Goal: Information Seeking & Learning: Learn about a topic

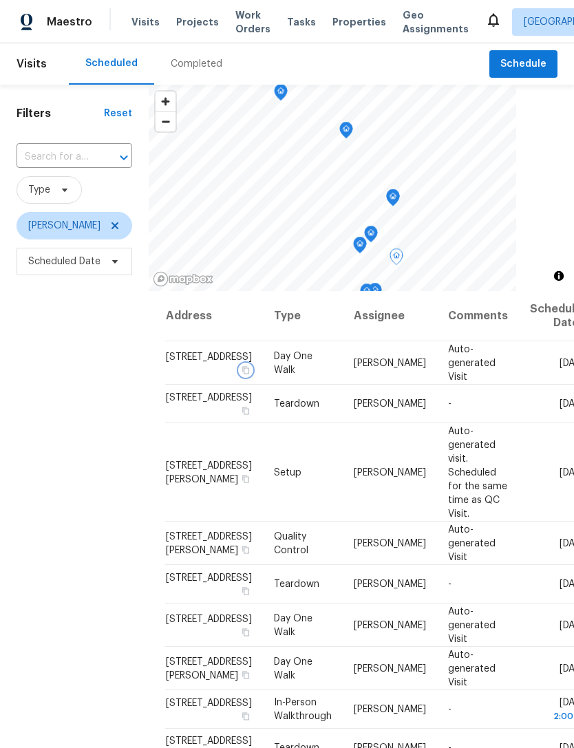
click at [240, 376] on button "button" at bounding box center [246, 370] width 12 height 12
click at [124, 151] on icon "Open" at bounding box center [124, 157] width 17 height 17
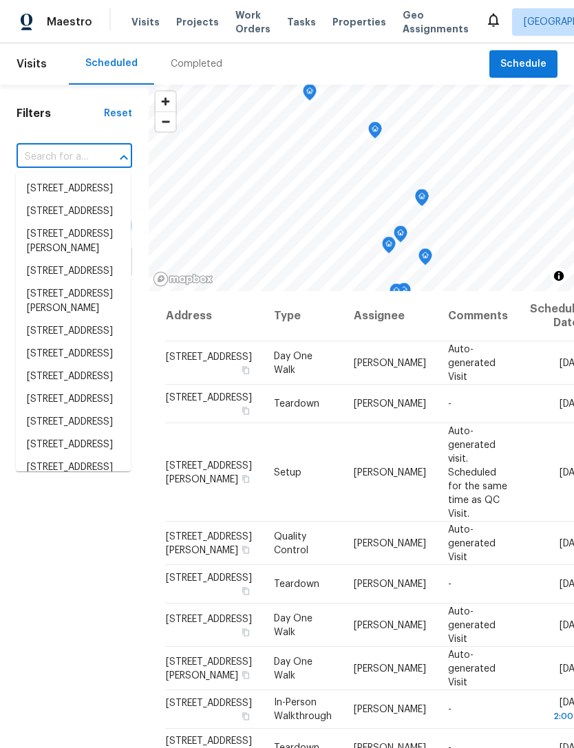
click at [100, 121] on div "Filters Reset ​ Type [PERSON_NAME] Scheduled Date" at bounding box center [74, 488] width 149 height 806
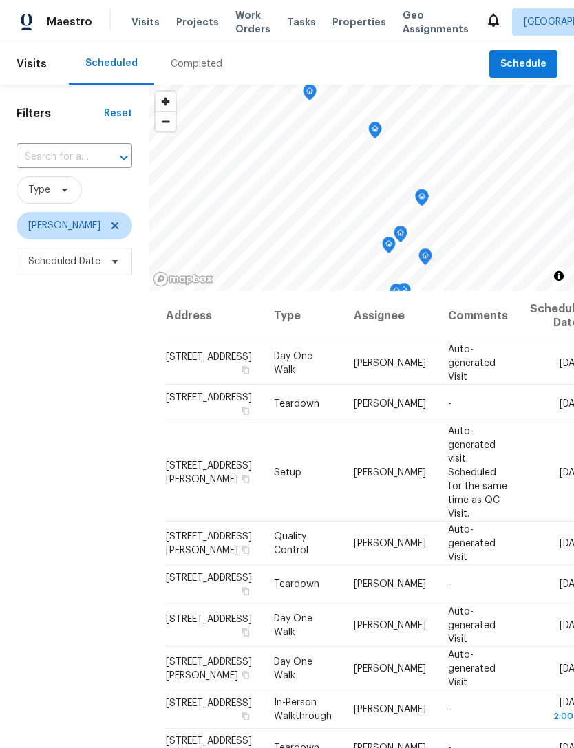
click at [203, 68] on div "Completed" at bounding box center [197, 64] width 52 height 14
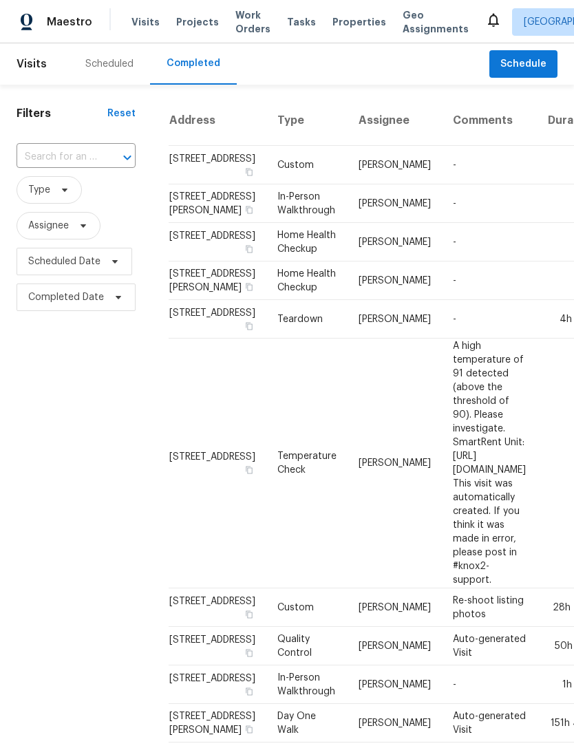
click at [87, 156] on input "text" at bounding box center [57, 157] width 81 height 21
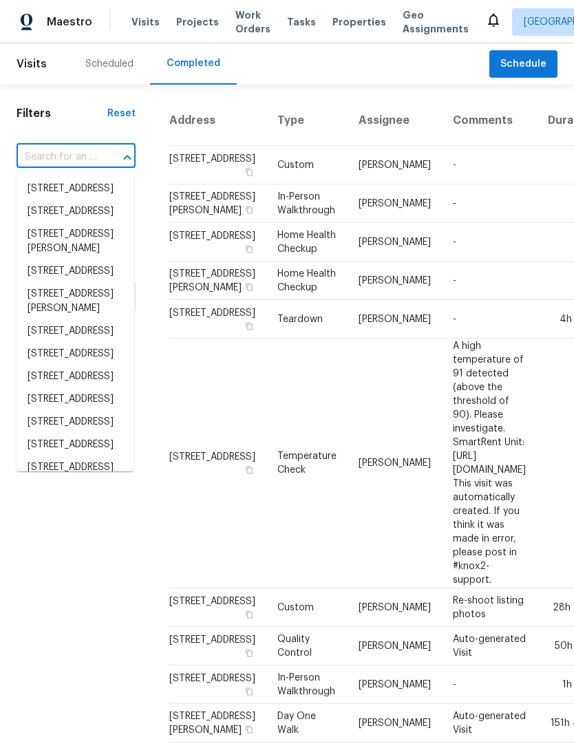
click at [85, 154] on input "text" at bounding box center [57, 157] width 81 height 21
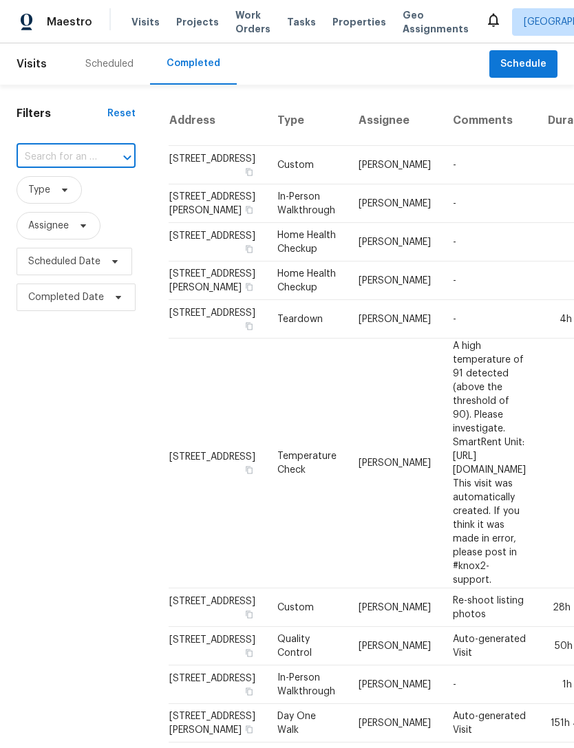
paste input "[STREET_ADDRESS]"
type input "[STREET_ADDRESS]"
click at [90, 200] on li "[STREET_ADDRESS]" at bounding box center [75, 189] width 117 height 23
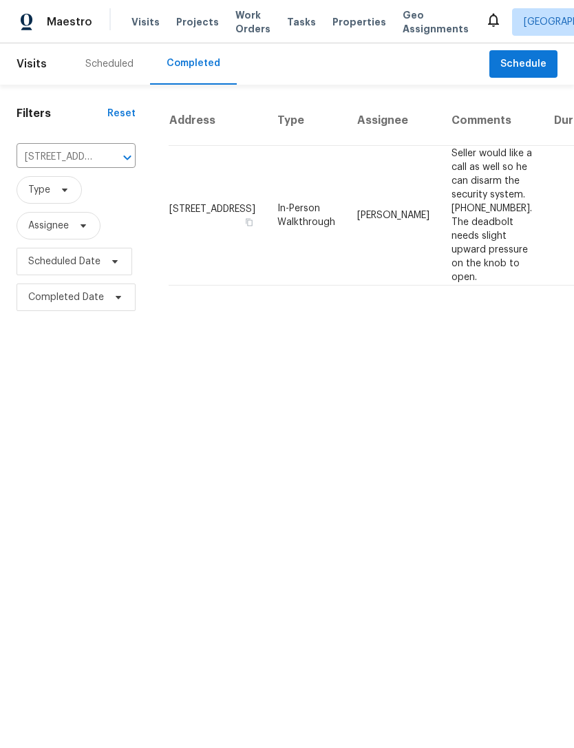
click at [194, 240] on td "[STREET_ADDRESS]" at bounding box center [218, 216] width 98 height 140
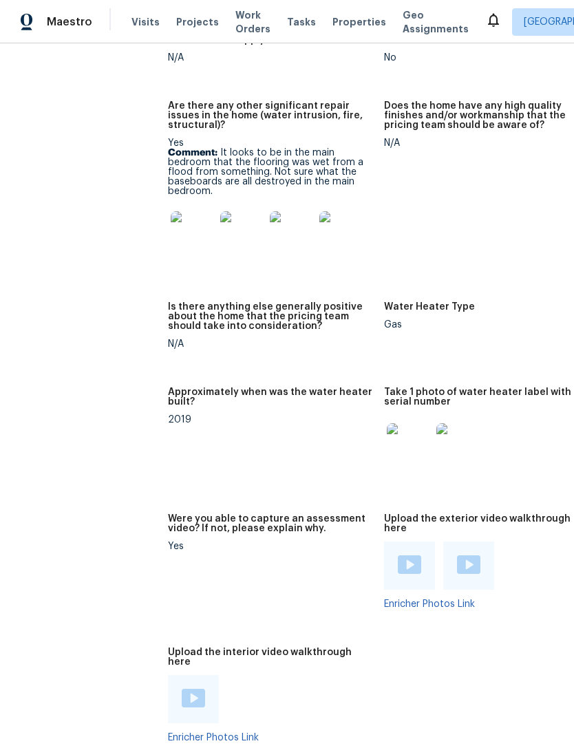
scroll to position [3347, 0]
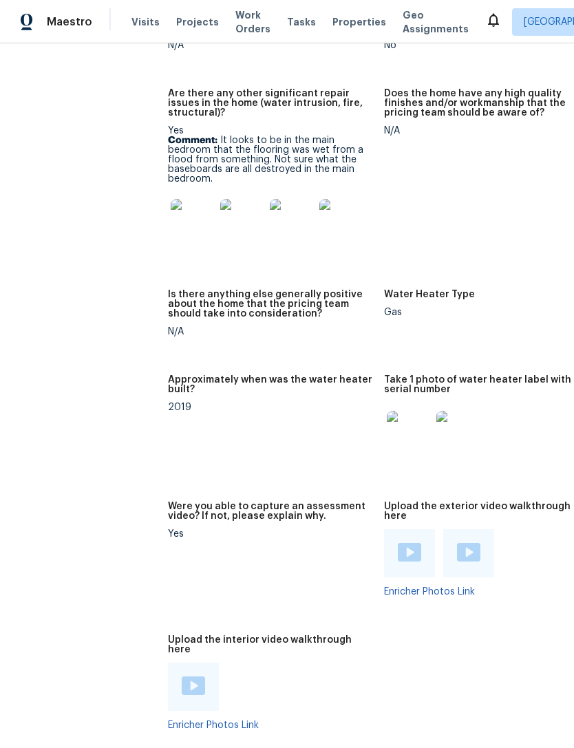
click at [387, 419] on img at bounding box center [409, 433] width 44 height 44
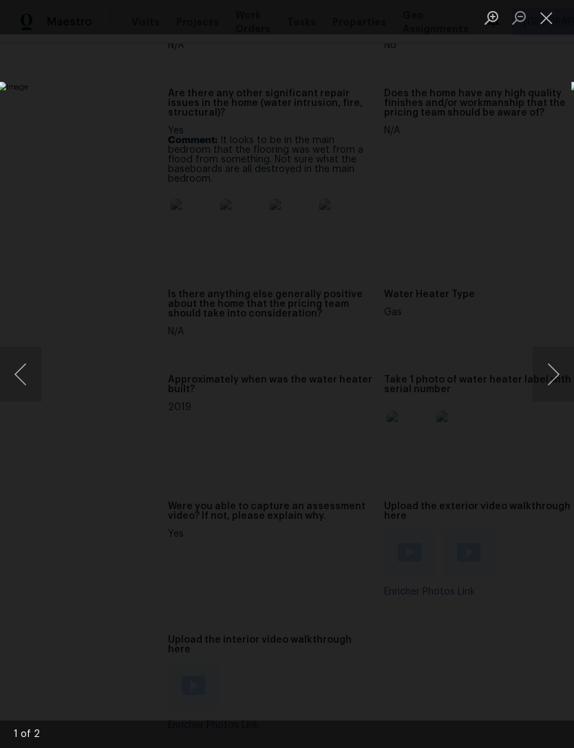
click at [446, 390] on img "Lightbox" at bounding box center [221, 374] width 449 height 585
click at [549, 22] on button "Close lightbox" at bounding box center [547, 18] width 28 height 24
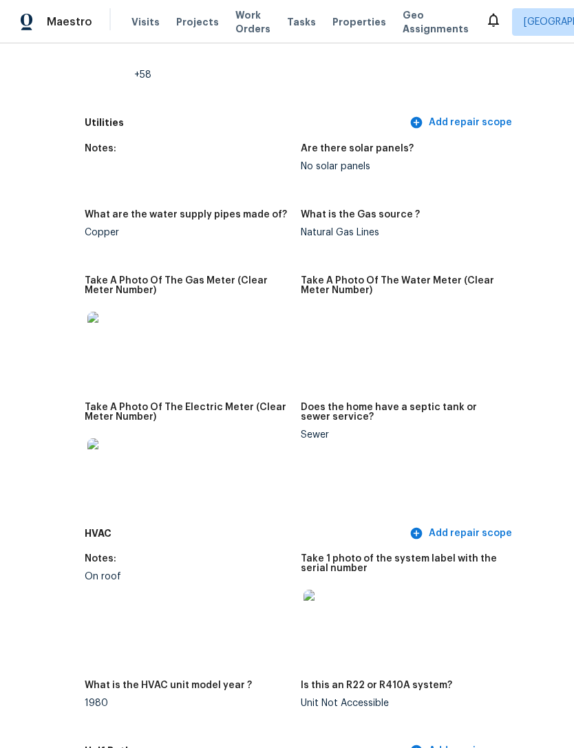
scroll to position [1206, 83]
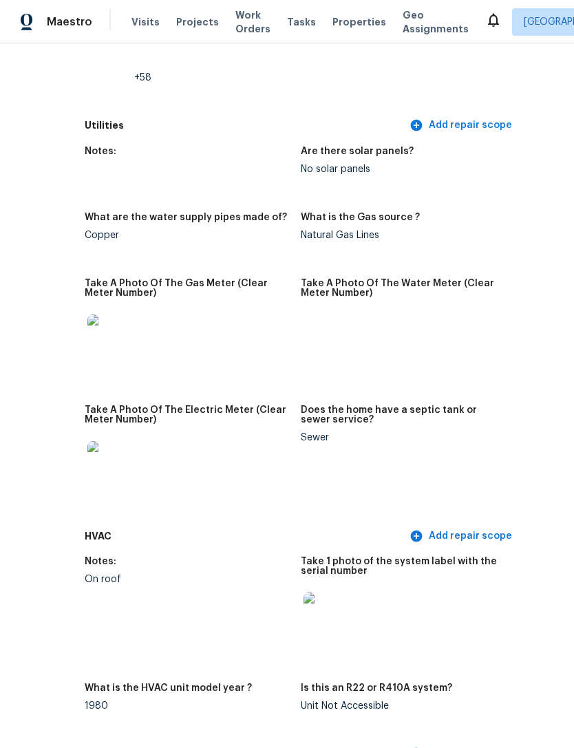
click at [338, 22] on span "Properties" at bounding box center [360, 22] width 54 height 14
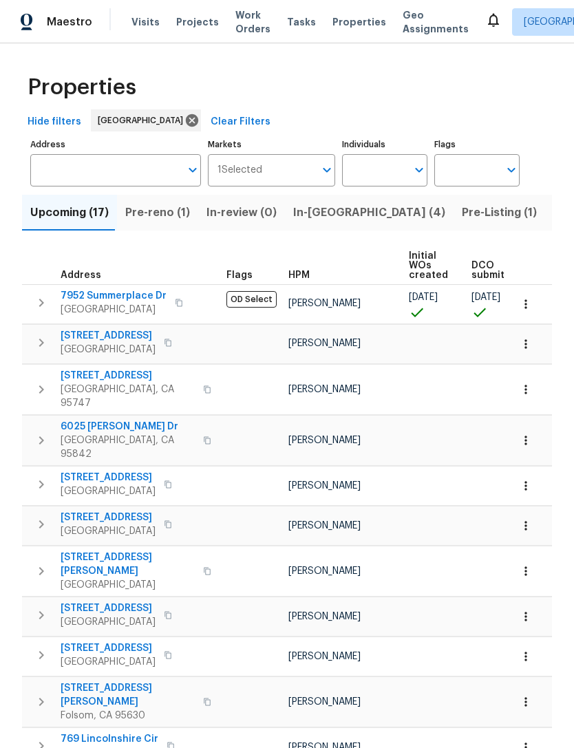
click at [159, 222] on span "Pre-reno (1)" at bounding box center [157, 212] width 65 height 19
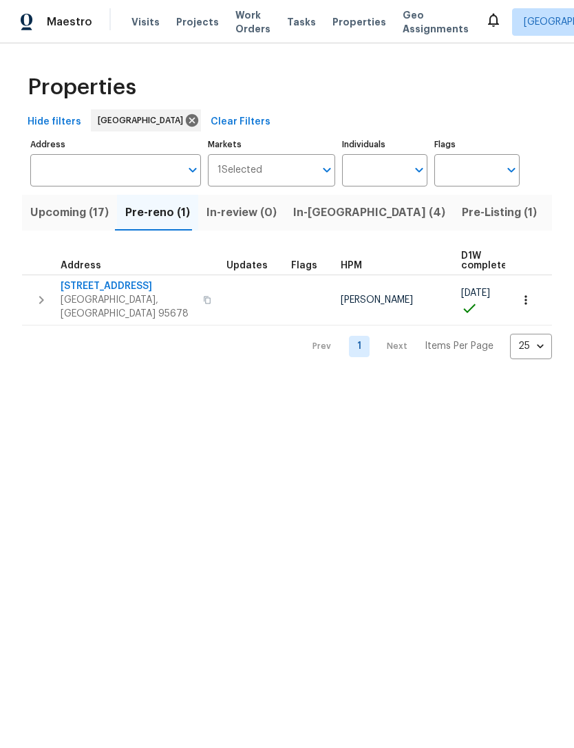
click at [105, 300] on span "[GEOGRAPHIC_DATA], [GEOGRAPHIC_DATA] 95678" at bounding box center [128, 307] width 134 height 28
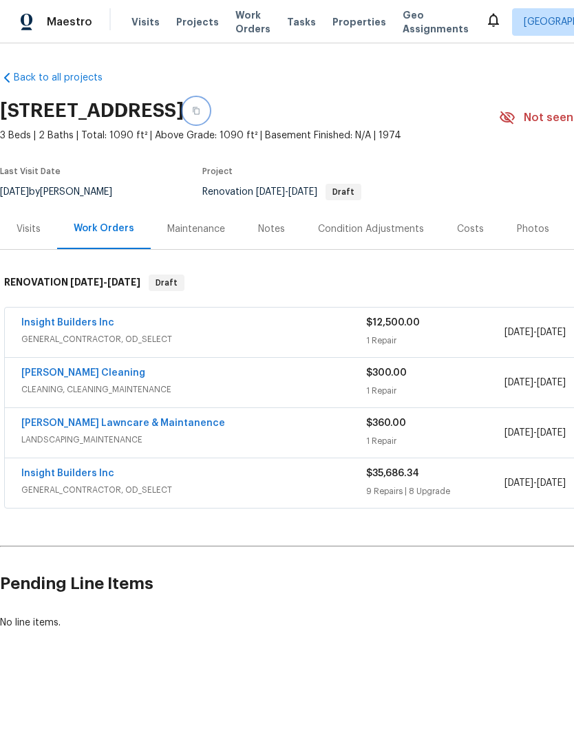
click at [200, 113] on icon "button" at bounding box center [196, 111] width 8 height 8
